Goal: Transaction & Acquisition: Purchase product/service

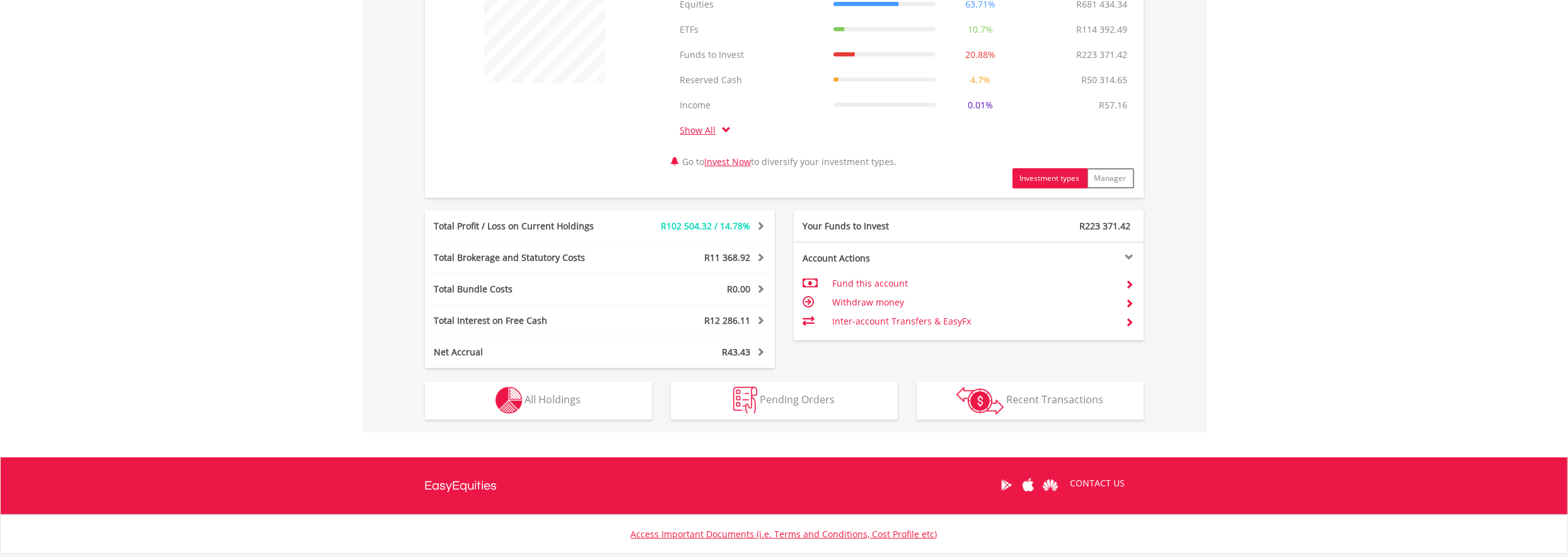
scroll to position [567, 0]
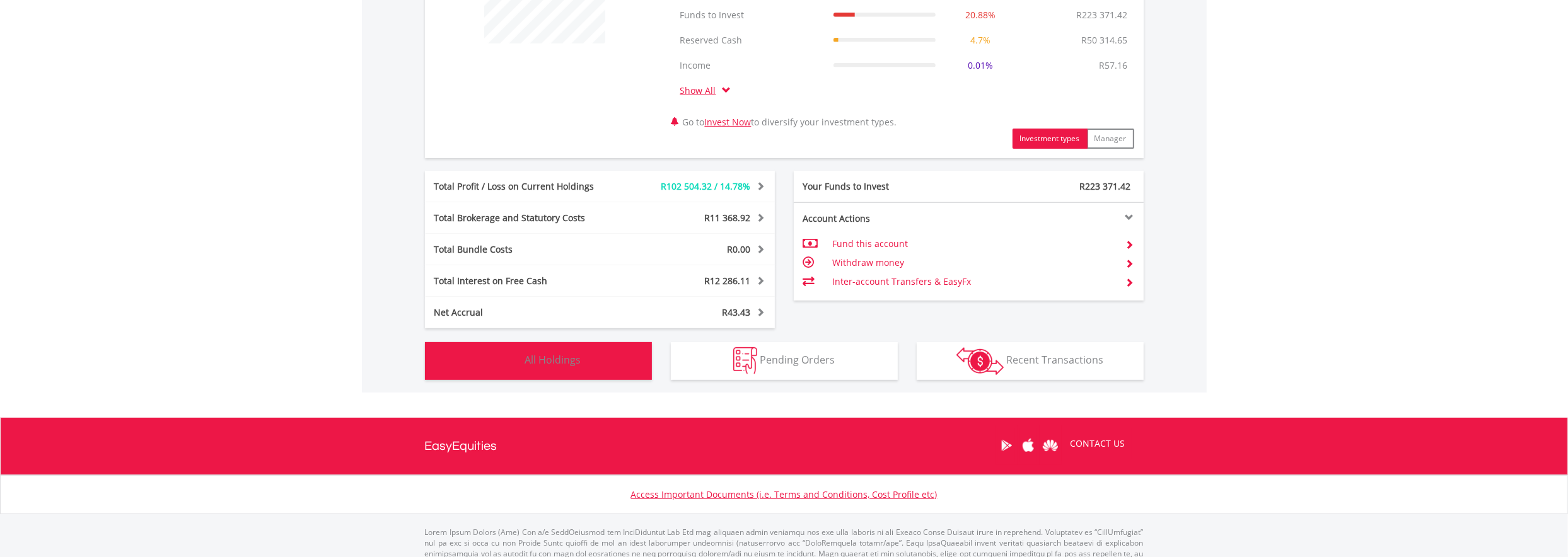
click at [526, 364] on span "All Holdings" at bounding box center [553, 360] width 56 height 14
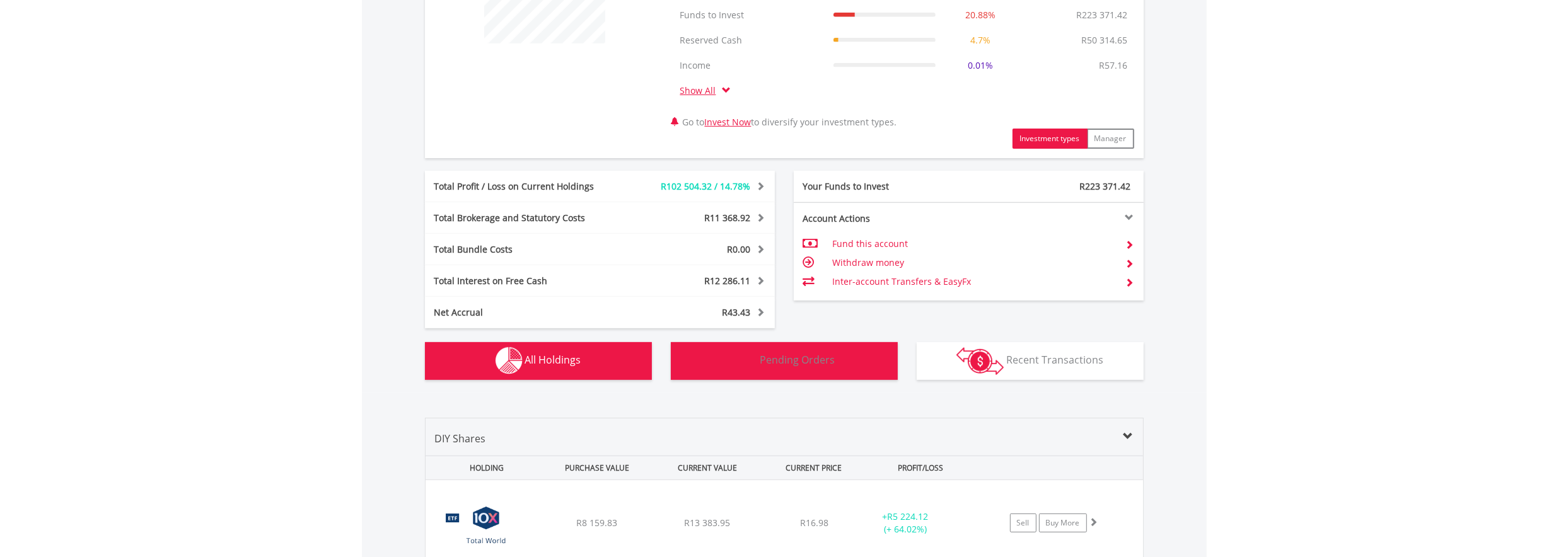
click at [744, 370] on img "button" at bounding box center [745, 361] width 24 height 27
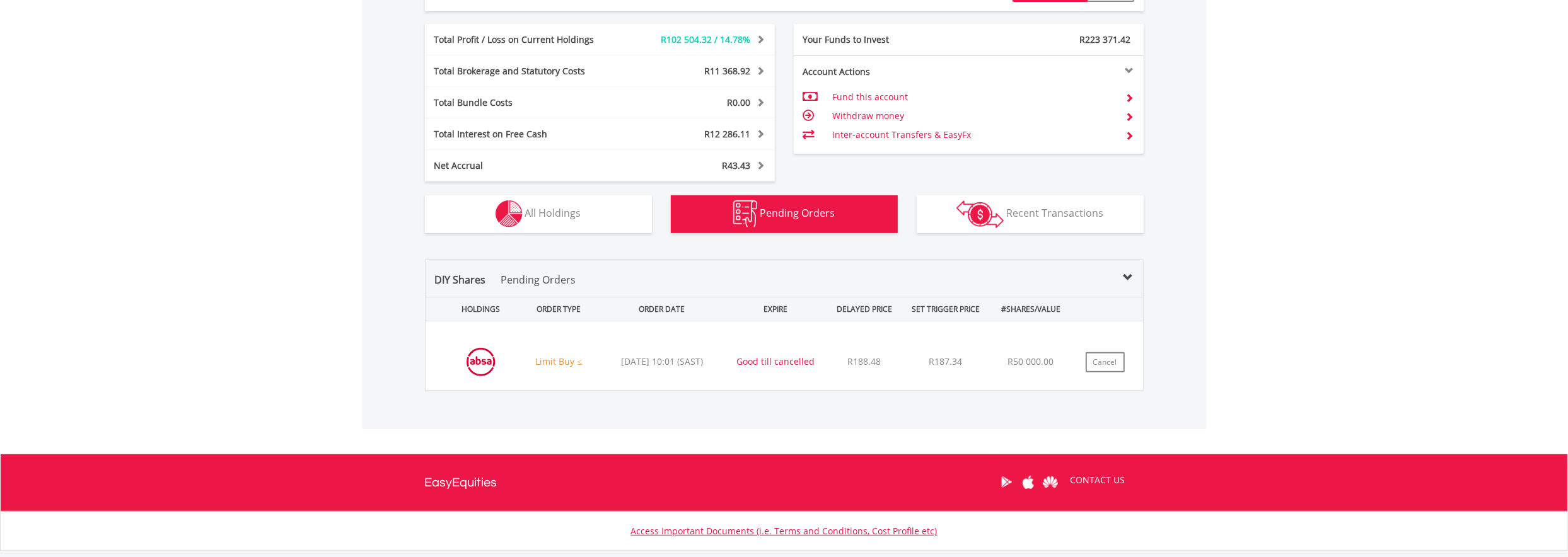
scroll to position [693, 0]
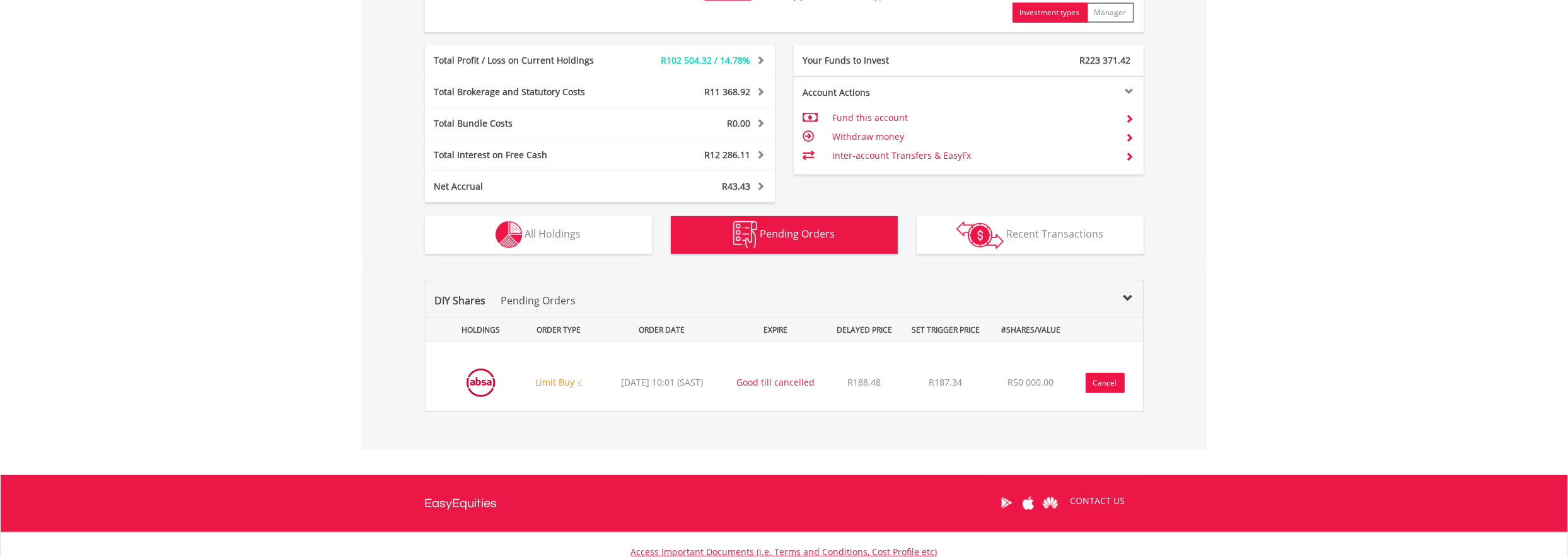
click at [1096, 381] on button "Cancel" at bounding box center [1105, 383] width 39 height 20
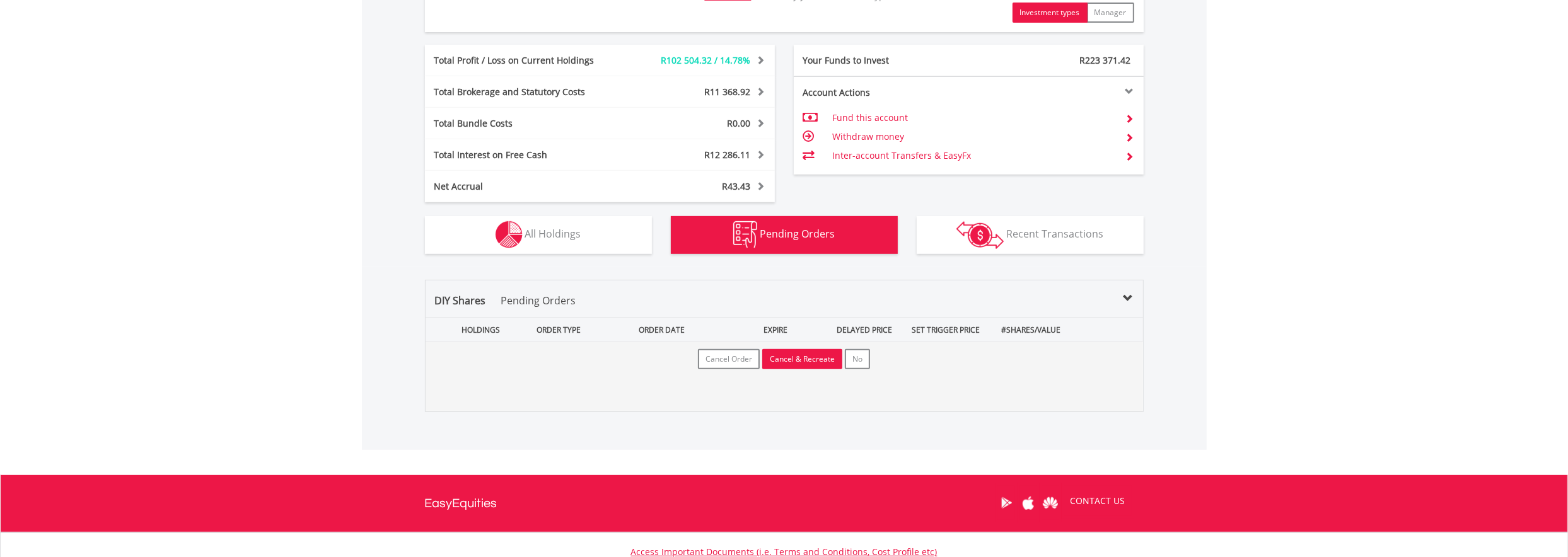
click at [788, 356] on button "Cancel & Recreate" at bounding box center [802, 359] width 80 height 20
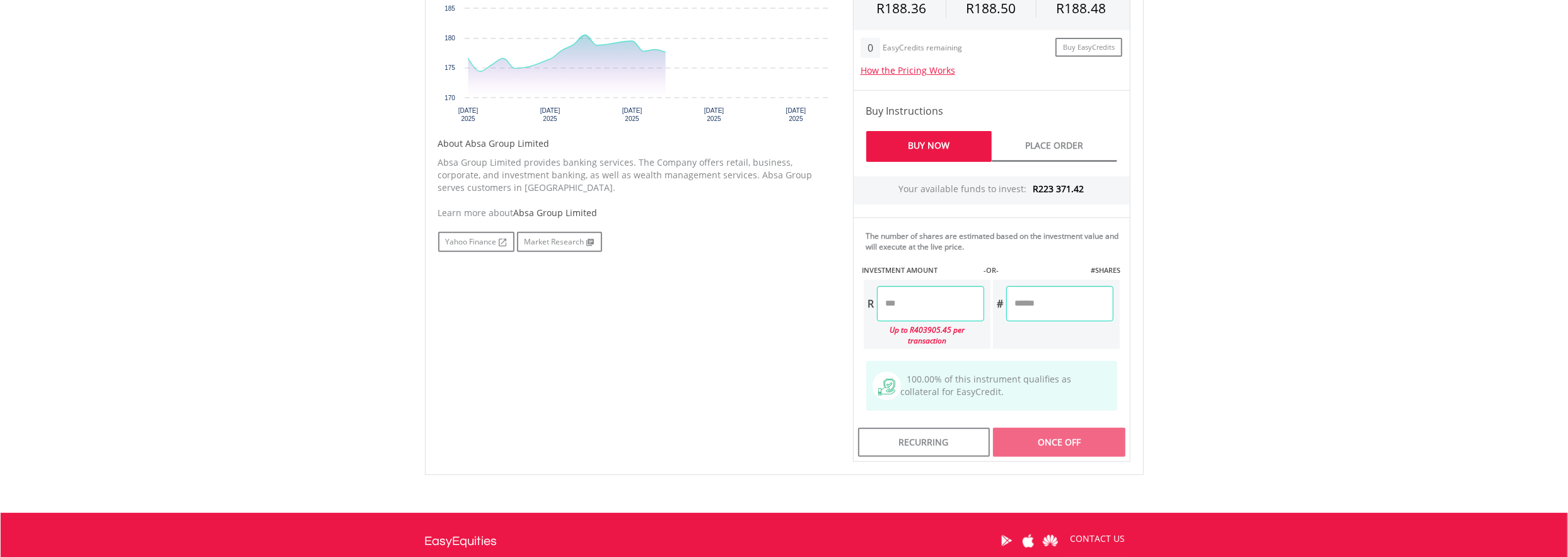
scroll to position [567, 0]
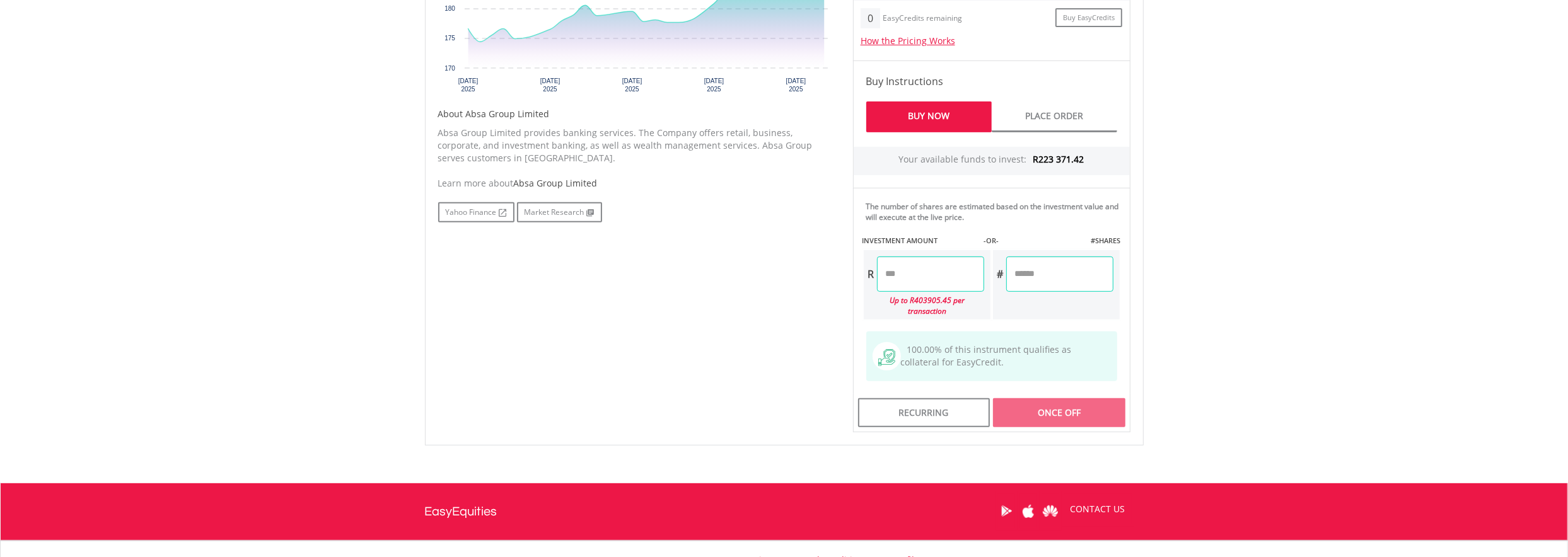
click at [926, 268] on input "number" at bounding box center [930, 273] width 107 height 35
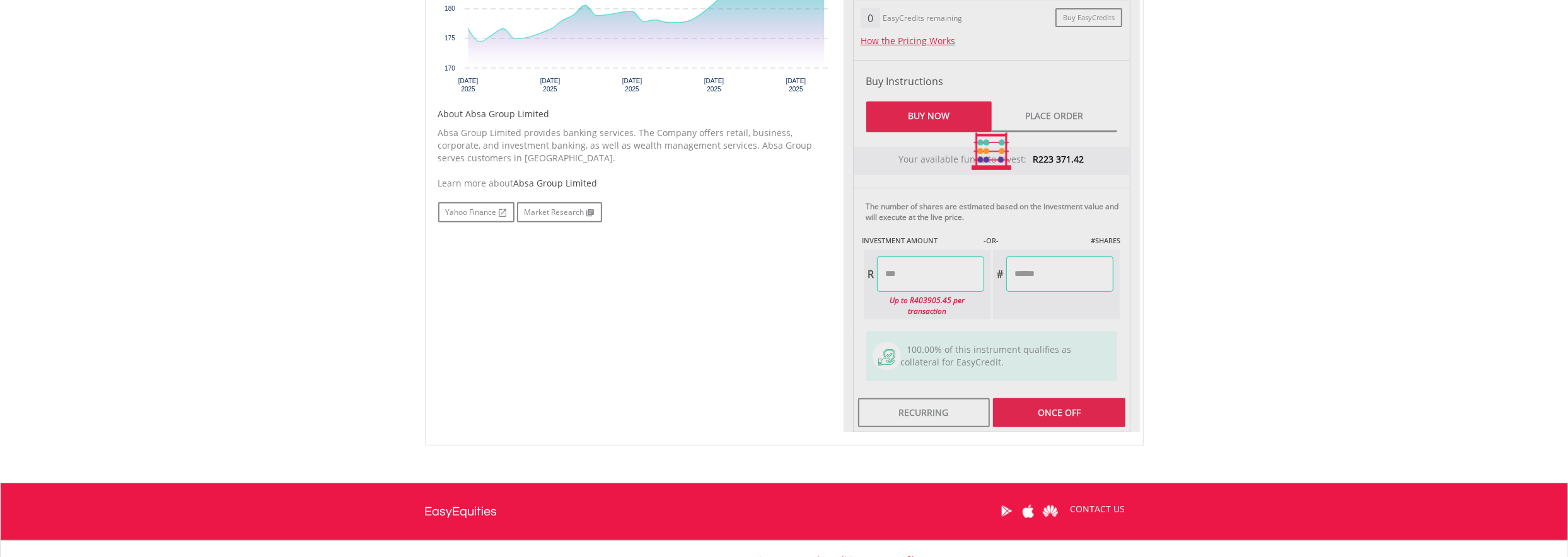
click at [1200, 263] on body "My Investments Invest Now New Listings Sell My Recurring Investments Pending Or…" at bounding box center [784, 54] width 1568 height 1243
type input "********"
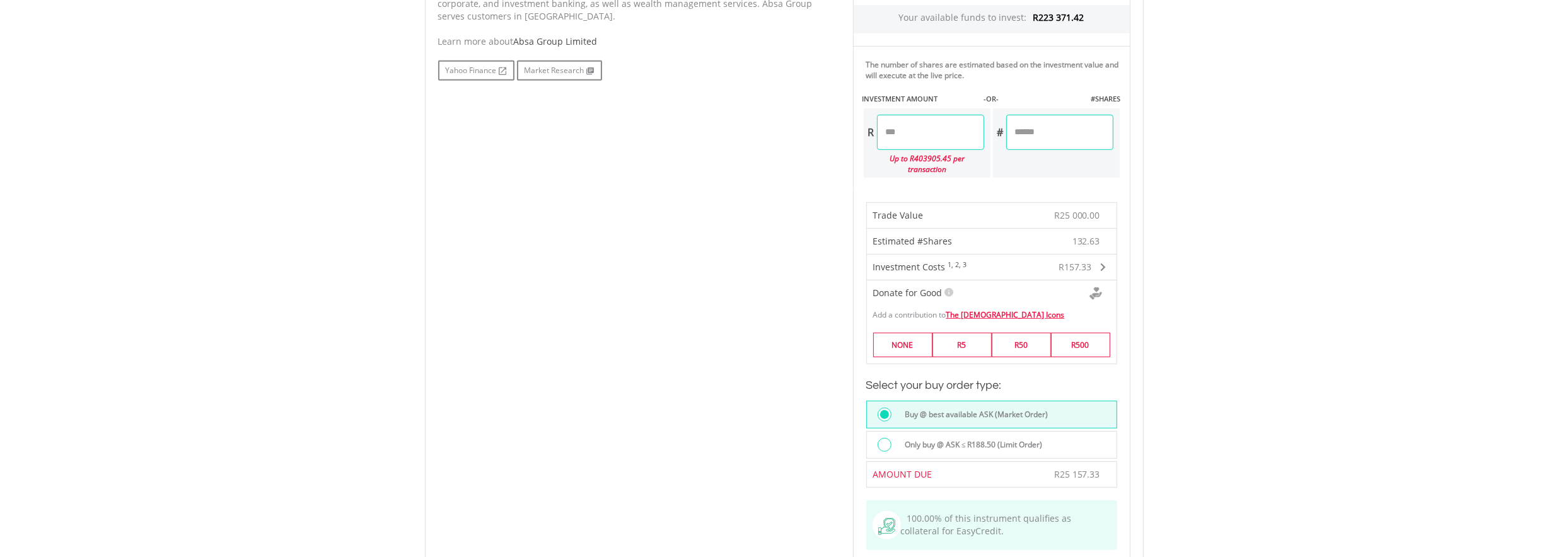
scroll to position [756, 0]
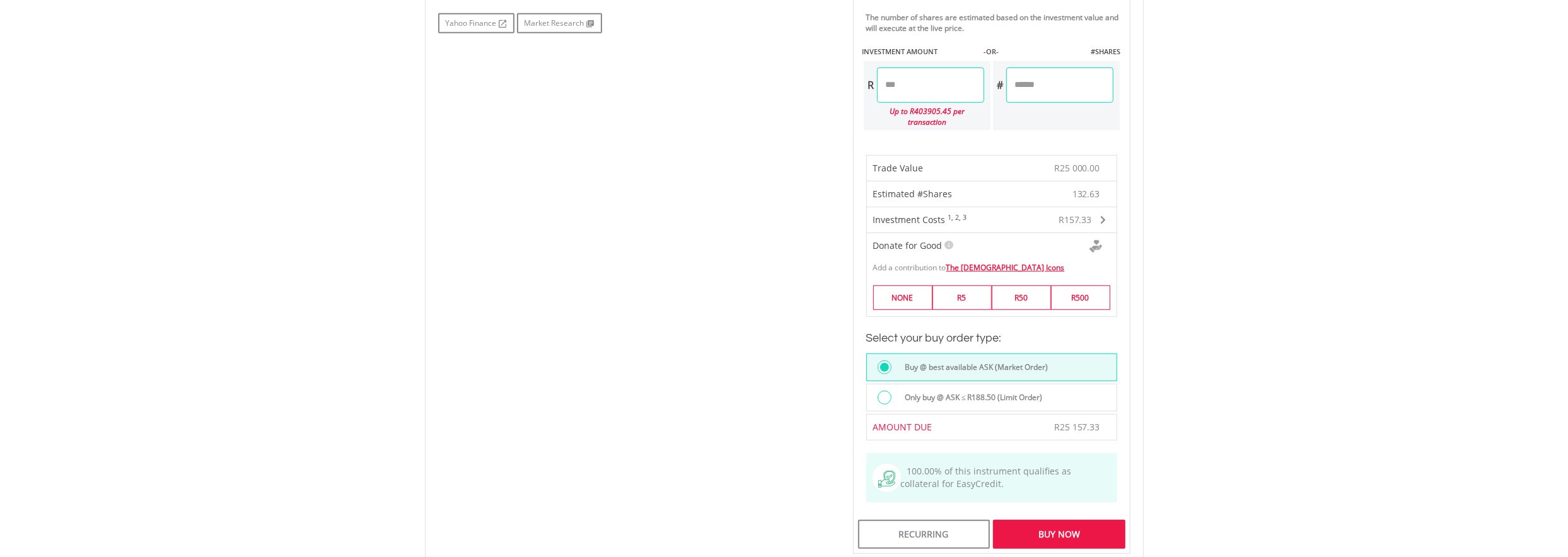
click at [883, 390] on div at bounding box center [885, 397] width 14 height 14
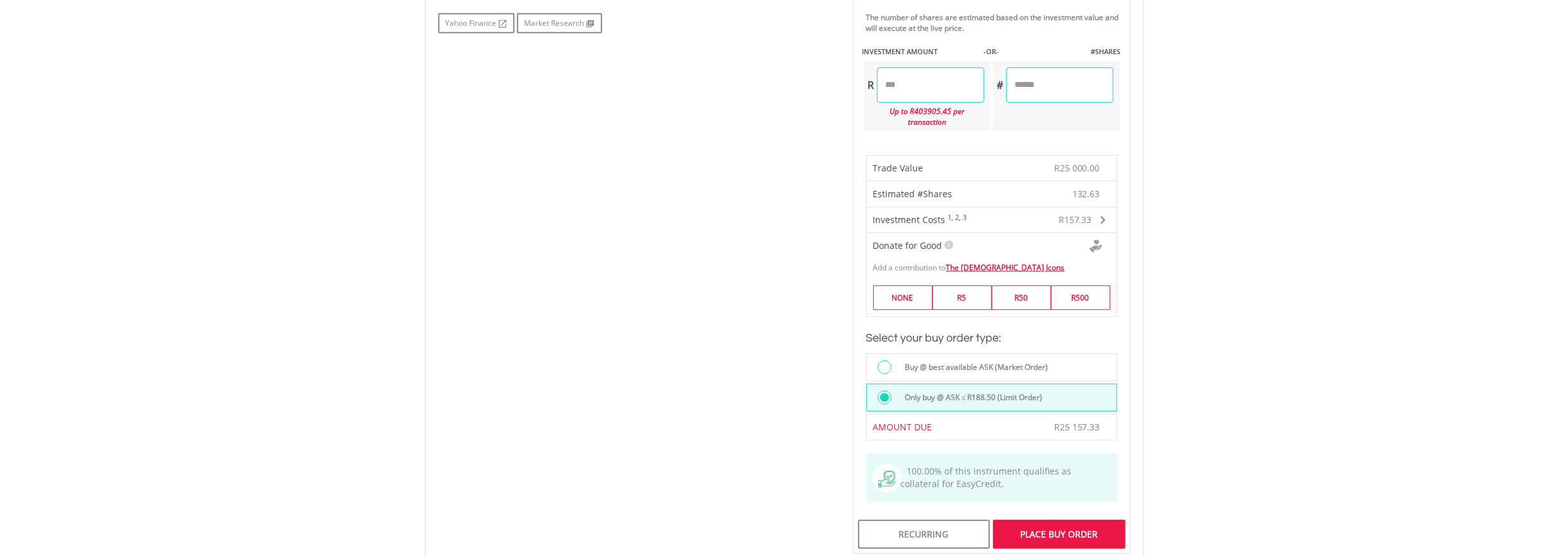
click at [1040, 520] on div "Place Buy Order" at bounding box center [1058, 534] width 132 height 29
